Goal: Find specific page/section: Find specific page/section

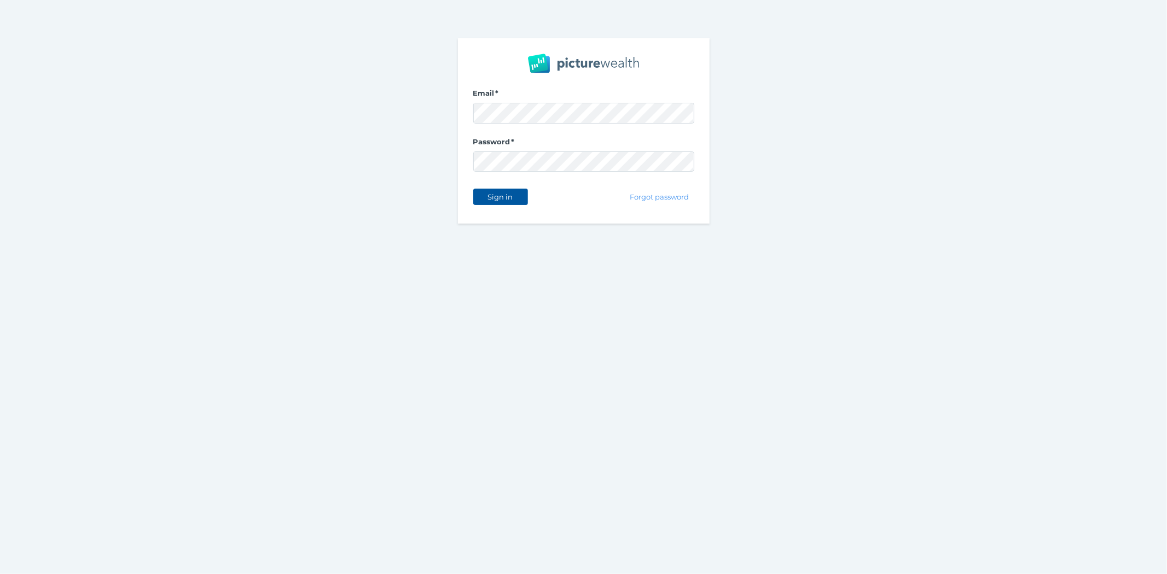
click at [501, 195] on span "Sign in" at bounding box center [500, 197] width 34 height 9
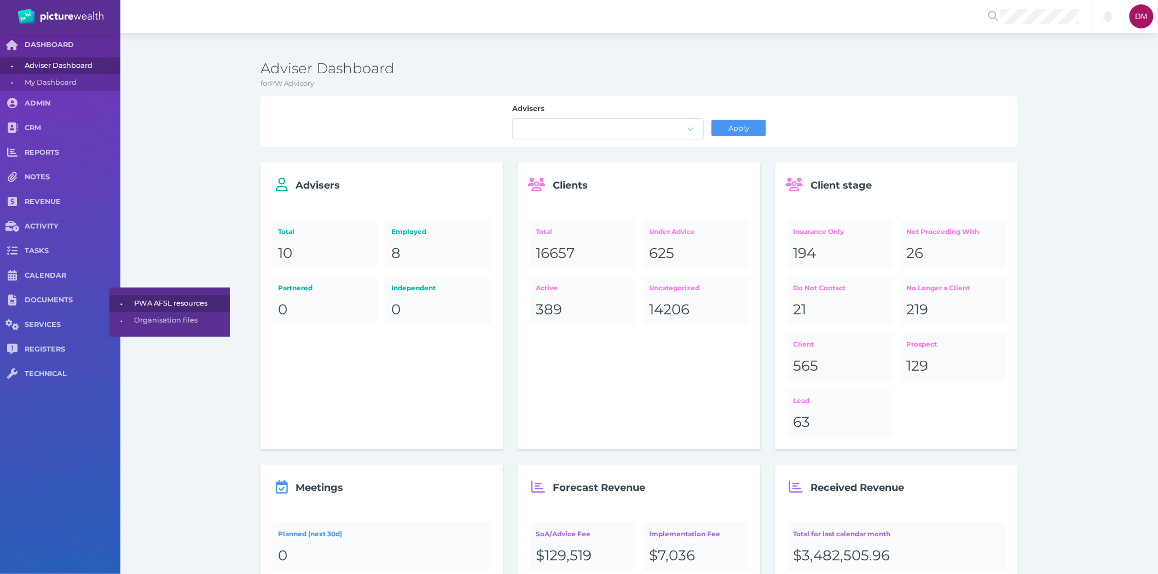
click at [172, 298] on span "PWA AFSL resources" at bounding box center [180, 303] width 92 height 17
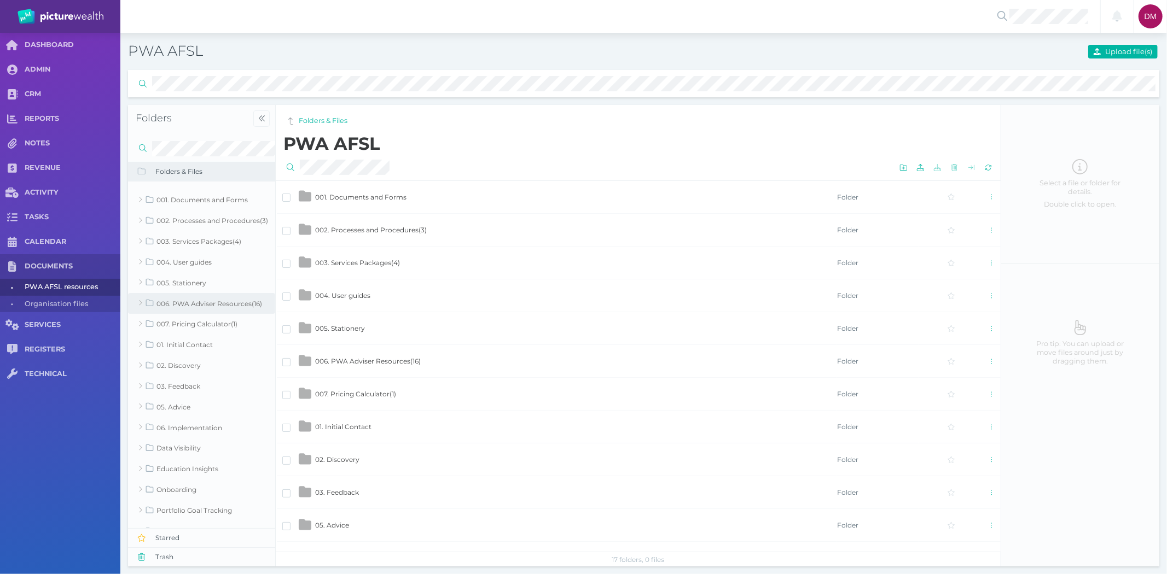
scroll to position [19, 0]
click at [214, 296] on link "006. PWA Adviser Resources ( 16 )" at bounding box center [201, 299] width 147 height 21
